Goal: Find specific page/section: Find specific page/section

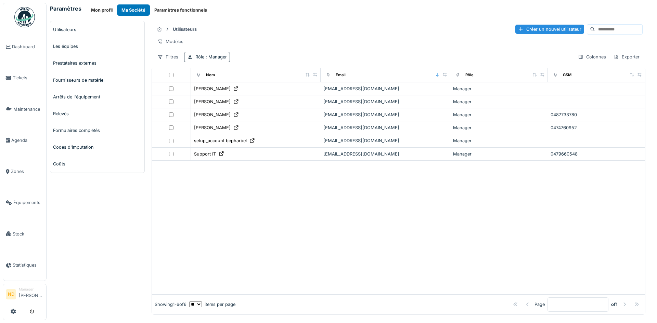
click at [15, 17] on img at bounding box center [24, 17] width 21 height 21
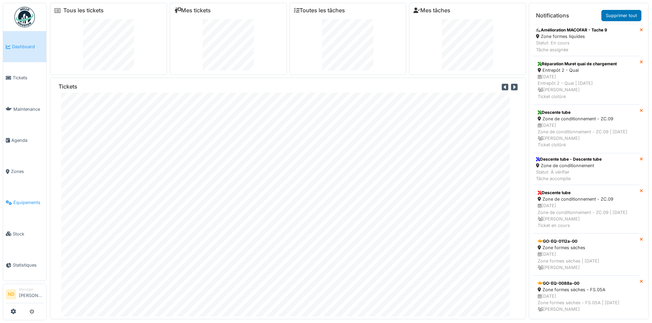
click at [29, 200] on span "Équipements" at bounding box center [28, 202] width 30 height 6
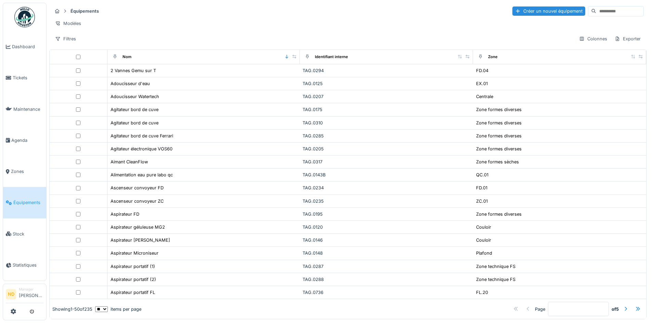
click at [596, 16] on input at bounding box center [619, 11] width 47 height 10
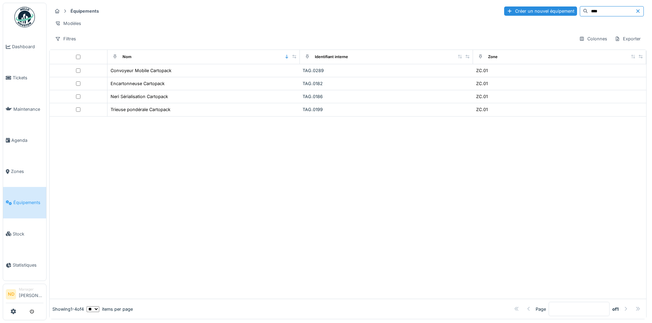
type input "****"
